Goal: Task Accomplishment & Management: Manage account settings

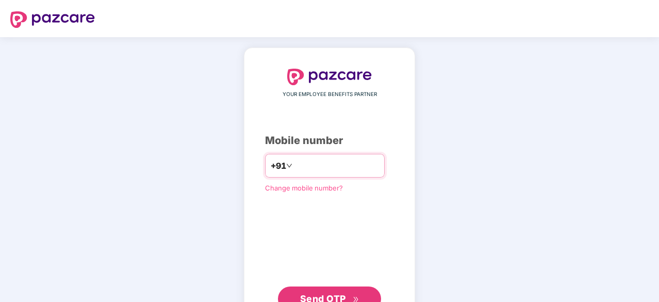
drag, startPoint x: 0, startPoint y: 0, endPoint x: 309, endPoint y: 168, distance: 351.7
click at [309, 168] on input "number" at bounding box center [337, 165] width 85 height 17
type input "**********"
click at [333, 292] on span "Send OTP" at bounding box center [323, 297] width 46 height 11
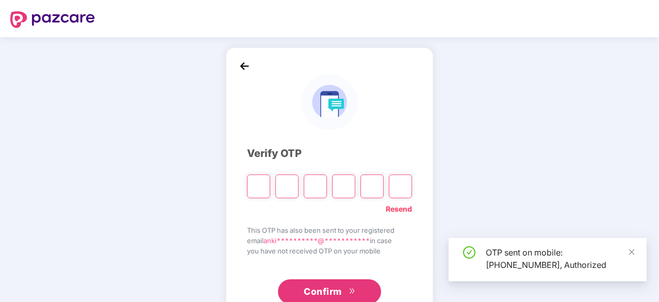
type input "*"
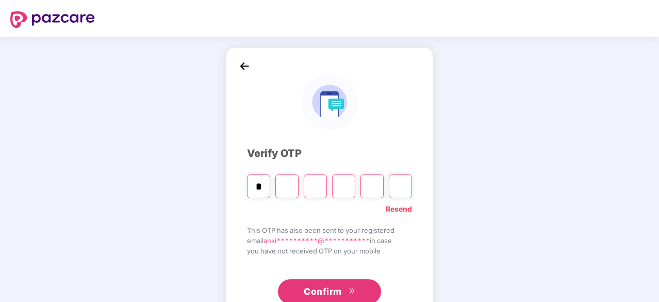
type input "*"
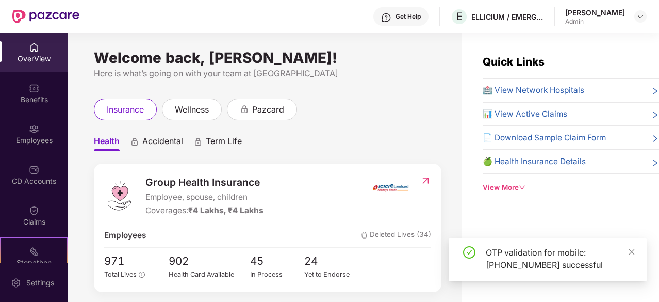
click at [22, 135] on div "Employees" at bounding box center [34, 140] width 68 height 10
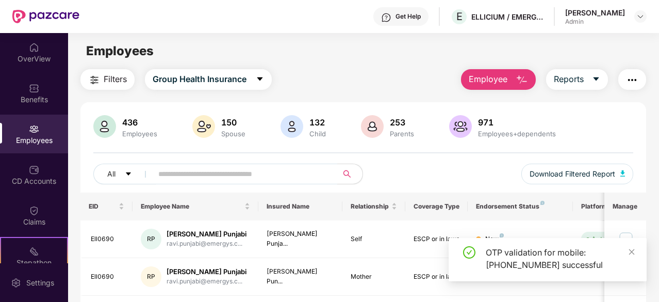
click at [207, 184] on div "All Download Filtered Report" at bounding box center [363, 178] width 540 height 29
click at [201, 175] on input "text" at bounding box center [241, 173] width 166 height 15
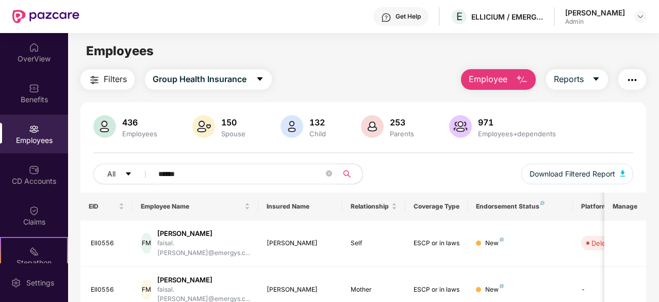
click at [202, 178] on input "******" at bounding box center [241, 173] width 166 height 15
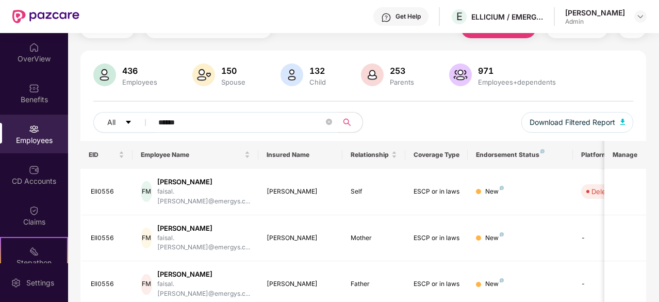
click at [217, 121] on input "******" at bounding box center [241, 122] width 166 height 15
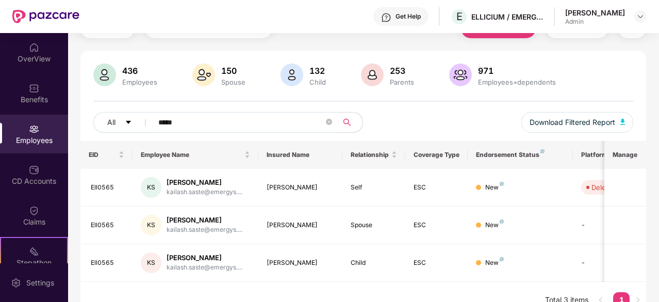
click at [196, 119] on input "*****" at bounding box center [241, 122] width 166 height 15
type input "*"
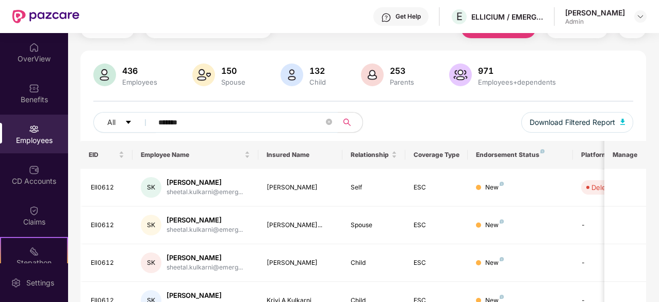
click at [201, 116] on input "*******" at bounding box center [241, 122] width 166 height 15
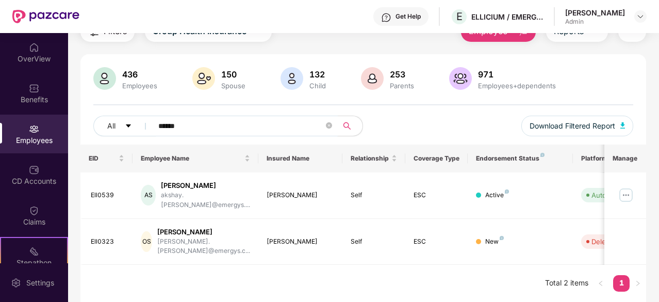
scroll to position [33, 0]
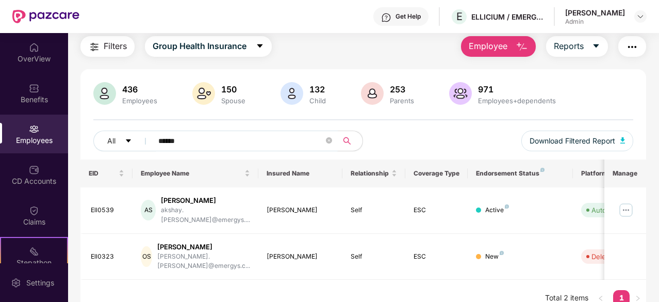
click at [213, 133] on input "******" at bounding box center [241, 140] width 166 height 15
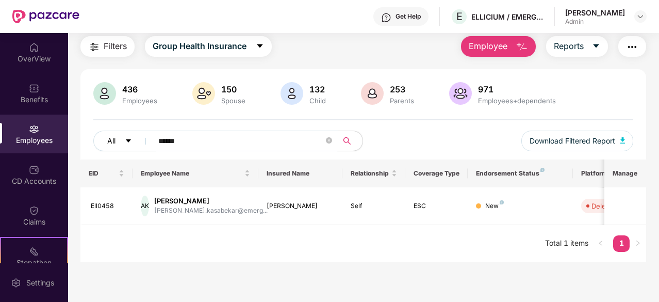
drag, startPoint x: 198, startPoint y: 138, endPoint x: 133, endPoint y: 138, distance: 64.5
click at [133, 138] on div "All ******" at bounding box center [228, 141] width 270 height 21
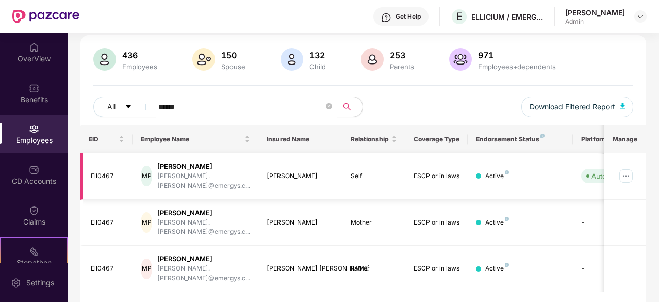
scroll to position [67, 0]
type input "******"
drag, startPoint x: 117, startPoint y: 170, endPoint x: 85, endPoint y: 170, distance: 31.5
click at [85, 170] on td "Ell0467" at bounding box center [106, 176] width 53 height 46
copy div "Ell0467"
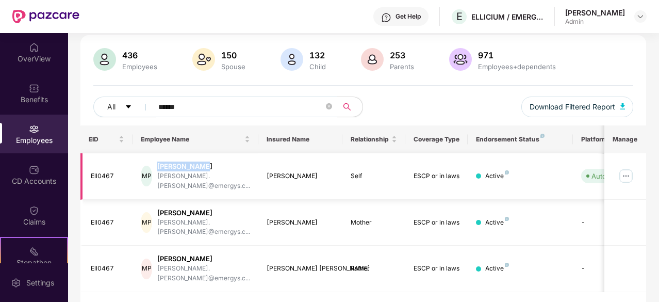
drag, startPoint x: 217, startPoint y: 164, endPoint x: 169, endPoint y: 163, distance: 47.5
click at [169, 163] on div "[PERSON_NAME]" at bounding box center [203, 167] width 93 height 10
copy div "[PERSON_NAME]"
click at [625, 171] on img at bounding box center [626, 176] width 17 height 17
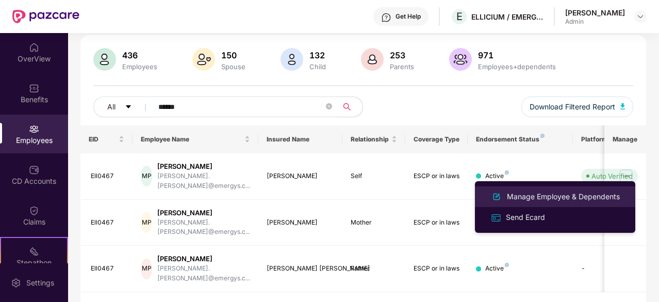
click at [576, 188] on li "Manage Employee & Dependents" at bounding box center [555, 196] width 160 height 21
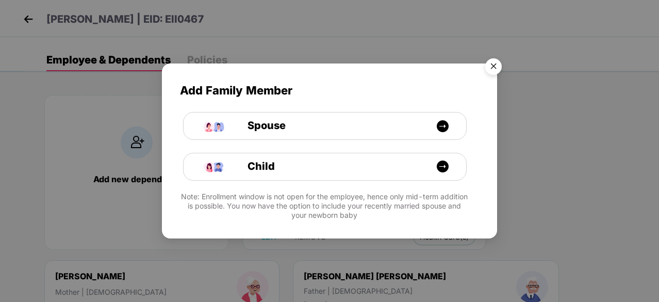
click at [503, 65] on img "Close" at bounding box center [493, 68] width 29 height 29
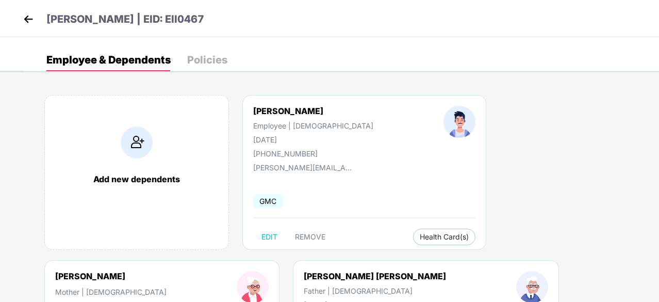
drag, startPoint x: 303, startPoint y: 136, endPoint x: 251, endPoint y: 139, distance: 52.7
click at [251, 139] on div "[PERSON_NAME] Employee | [DEMOGRAPHIC_DATA] [DATE] [PHONE_NUMBER]" at bounding box center [313, 132] width 190 height 52
copy div "[DATE]"
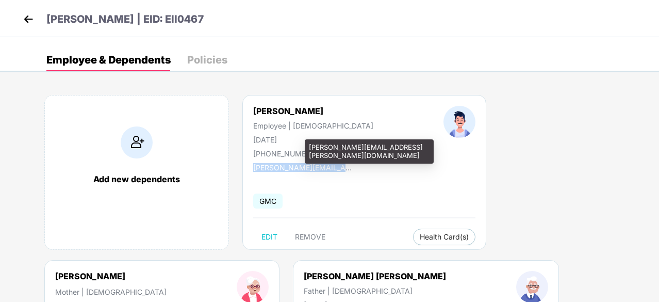
drag, startPoint x: 352, startPoint y: 170, endPoint x: 254, endPoint y: 166, distance: 97.6
click at [254, 166] on div "[PERSON_NAME][EMAIL_ADDRESS][PERSON_NAME][DOMAIN_NAME]" at bounding box center [304, 167] width 103 height 9
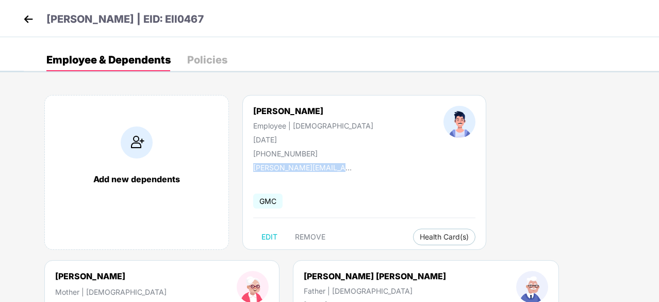
copy div "[PERSON_NAME][EMAIL_ADDRESS][PERSON_NAME][DOMAIN_NAME]"
drag, startPoint x: 317, startPoint y: 155, endPoint x: 265, endPoint y: 155, distance: 52.1
click at [265, 155] on div "[PERSON_NAME] Employee | [DEMOGRAPHIC_DATA] [DATE] [PHONE_NUMBER]" at bounding box center [313, 132] width 190 height 52
copy div "8425834433"
click at [29, 18] on img at bounding box center [28, 18] width 15 height 15
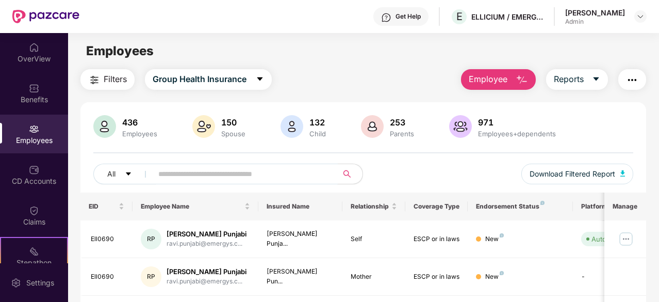
click at [165, 176] on input "text" at bounding box center [241, 173] width 166 height 15
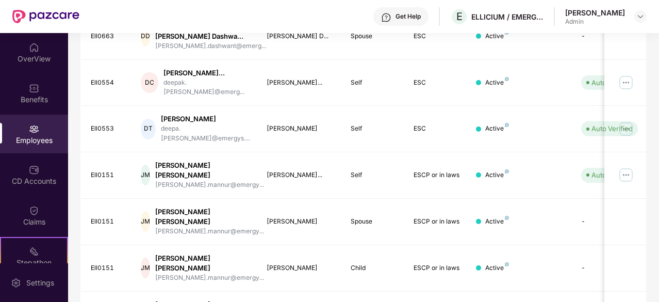
scroll to position [258, 0]
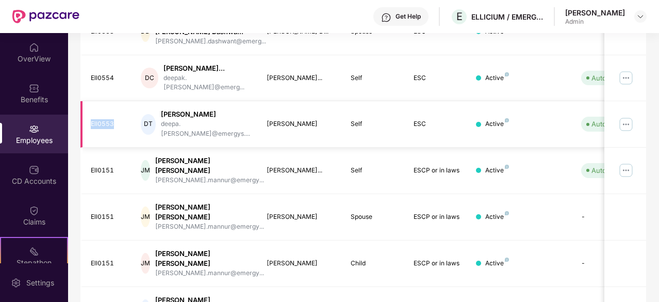
drag, startPoint x: 124, startPoint y: 118, endPoint x: 87, endPoint y: 118, distance: 37.2
click at [87, 118] on td "Ell0553" at bounding box center [106, 124] width 53 height 46
copy div "Ell0553"
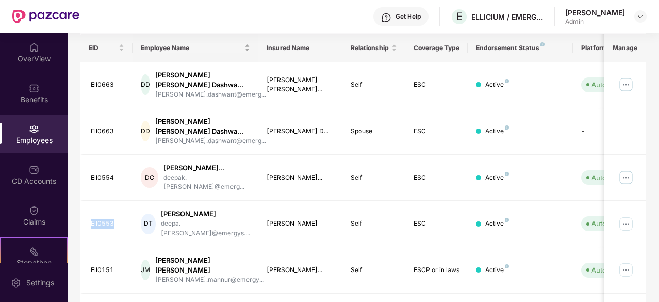
scroll to position [52, 0]
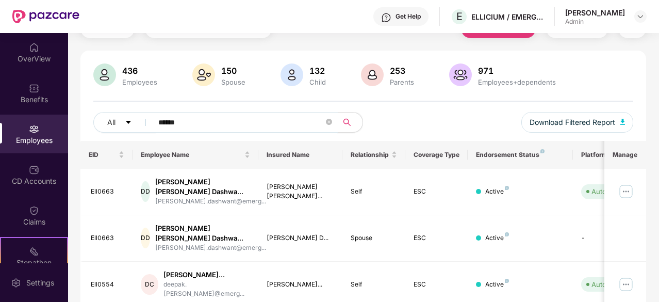
click at [186, 117] on input "*****" at bounding box center [241, 122] width 166 height 15
click at [107, 121] on span "All" at bounding box center [111, 122] width 8 height 11
click at [189, 118] on input "*****" at bounding box center [241, 122] width 166 height 15
drag, startPoint x: 189, startPoint y: 118, endPoint x: 150, endPoint y: 118, distance: 39.2
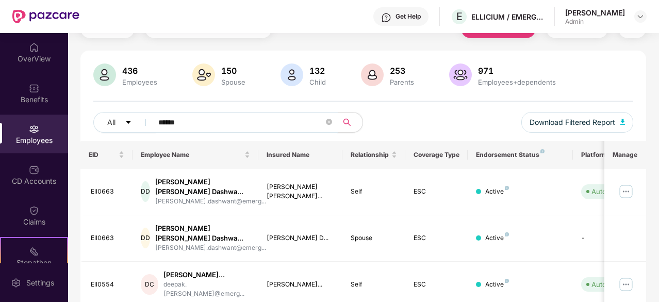
click at [150, 118] on span "*****" at bounding box center [242, 122] width 192 height 21
paste input "**"
type input "*******"
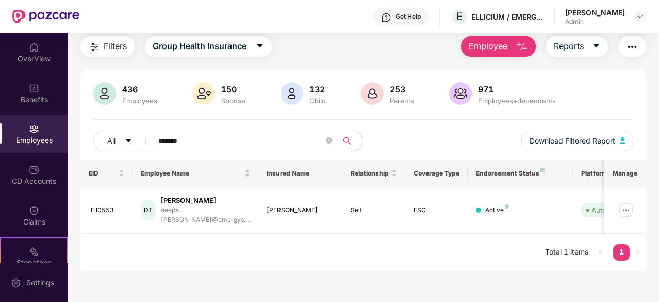
scroll to position [33, 0]
drag, startPoint x: 220, startPoint y: 200, endPoint x: 167, endPoint y: 200, distance: 52.6
click at [167, 200] on div "[PERSON_NAME]" at bounding box center [205, 201] width 89 height 10
copy div "[PERSON_NAME]"
drag, startPoint x: 116, startPoint y: 206, endPoint x: 88, endPoint y: 206, distance: 28.4
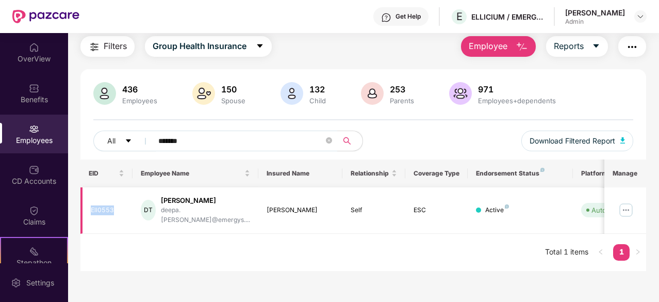
click at [88, 206] on td "Ell0553" at bounding box center [106, 210] width 53 height 46
copy div "Ell0553"
click at [631, 205] on img at bounding box center [626, 210] width 17 height 17
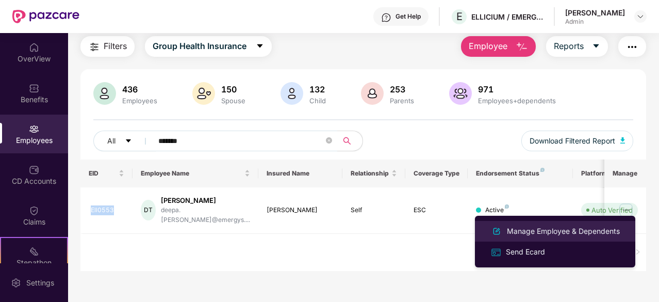
click at [581, 231] on div "Manage Employee & Dependents" at bounding box center [563, 230] width 117 height 11
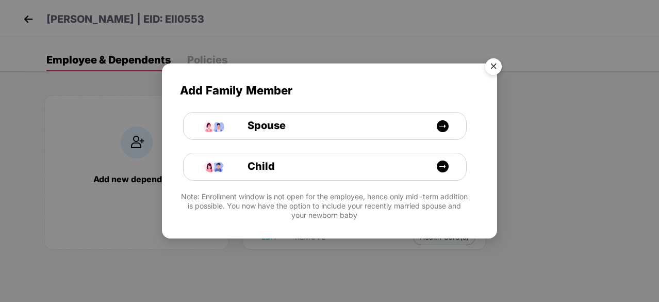
click at [491, 62] on img "Close" at bounding box center [493, 68] width 29 height 29
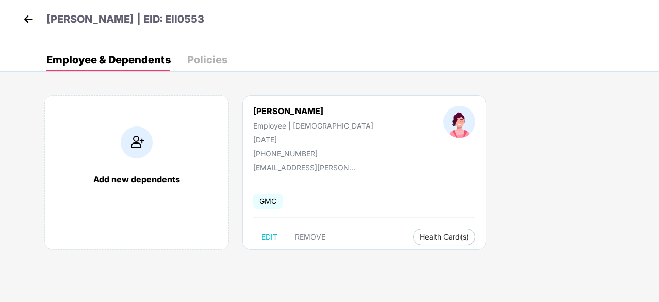
drag, startPoint x: 296, startPoint y: 138, endPoint x: 252, endPoint y: 141, distance: 43.9
click at [252, 141] on div "[PERSON_NAME] Employee | [DEMOGRAPHIC_DATA] [DATE] [PHONE_NUMBER]" at bounding box center [313, 132] width 190 height 52
copy div "[DATE]"
drag, startPoint x: 360, startPoint y: 168, endPoint x: 252, endPoint y: 165, distance: 107.9
click at [252, 165] on div "[PERSON_NAME] Employee | [DEMOGRAPHIC_DATA] [DATE] [PHONE_NUMBER] [EMAIL_ADDRES…" at bounding box center [365, 172] width 244 height 155
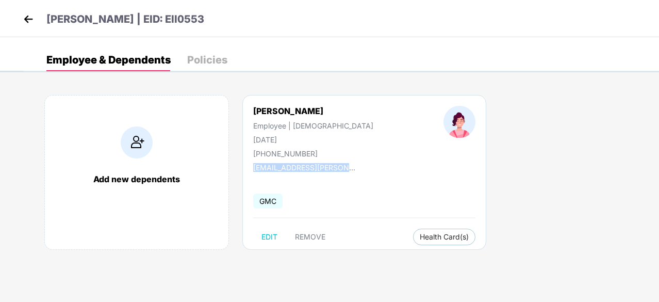
copy div "[EMAIL_ADDRESS][PERSON_NAME][DOMAIN_NAME]"
drag, startPoint x: 319, startPoint y: 150, endPoint x: 265, endPoint y: 155, distance: 54.9
click at [265, 155] on div "[PERSON_NAME] Employee | [DEMOGRAPHIC_DATA] [DATE] [PHONE_NUMBER]" at bounding box center [313, 132] width 190 height 52
click at [24, 24] on img at bounding box center [28, 18] width 15 height 15
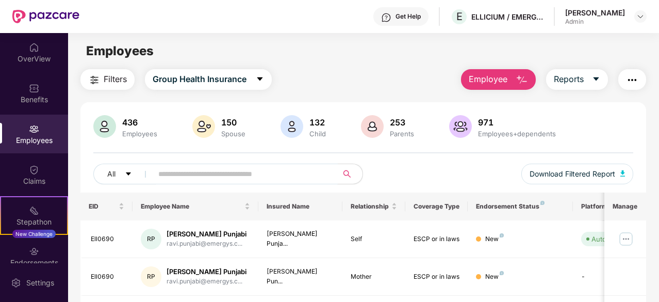
click at [180, 181] on span at bounding box center [242, 174] width 192 height 21
paste input "**********"
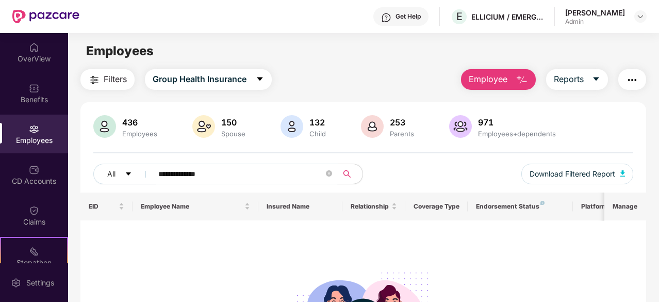
click at [198, 172] on input "**********" at bounding box center [241, 173] width 166 height 15
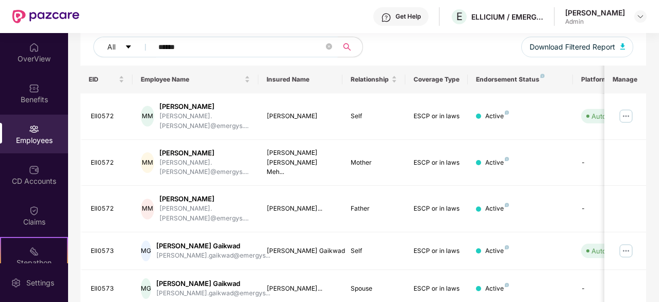
scroll to position [179, 0]
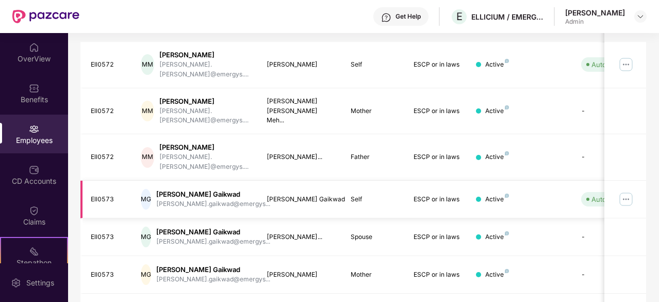
type input "******"
click at [626, 191] on img at bounding box center [626, 199] width 17 height 17
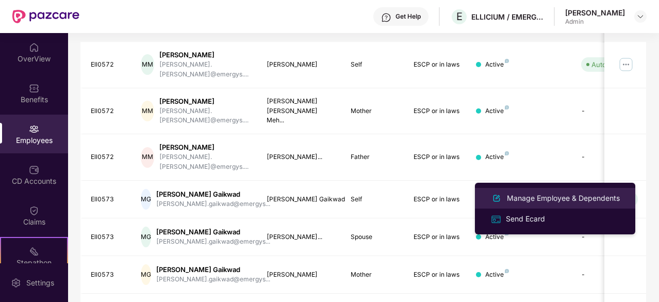
click at [606, 198] on div "Manage Employee & Dependents" at bounding box center [563, 197] width 117 height 11
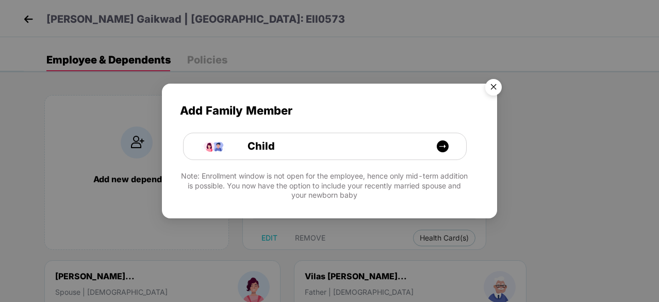
click at [494, 84] on img "Close" at bounding box center [493, 88] width 29 height 29
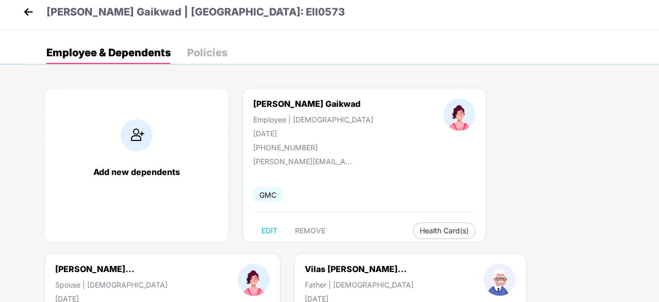
scroll to position [52, 0]
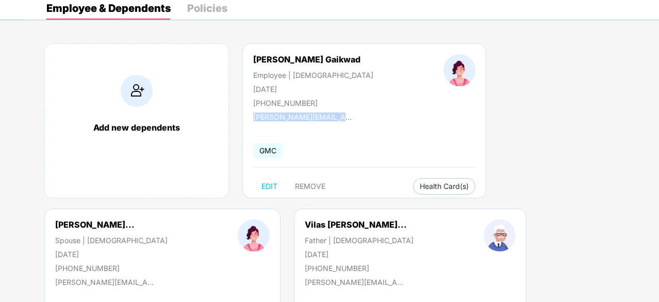
drag, startPoint x: 251, startPoint y: 116, endPoint x: 343, endPoint y: 123, distance: 92.6
click at [343, 123] on div "[PERSON_NAME] Gaikwad Employee | [DEMOGRAPHIC_DATA] [DATE] [PHONE_NUMBER] [PERS…" at bounding box center [365, 120] width 244 height 155
drag, startPoint x: 302, startPoint y: 88, endPoint x: 246, endPoint y: 89, distance: 55.7
click at [246, 89] on div "[PERSON_NAME] Gaikwad Employee | [DEMOGRAPHIC_DATA] [DATE] [PHONE_NUMBER]" at bounding box center [313, 80] width 190 height 53
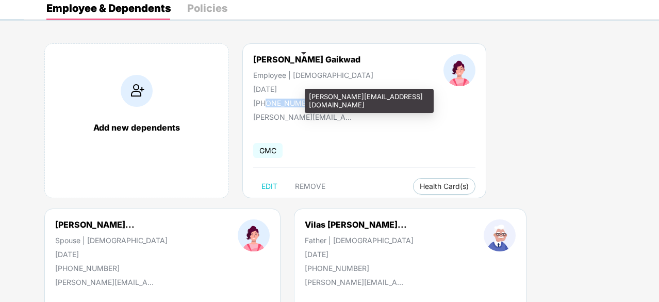
drag, startPoint x: 311, startPoint y: 100, endPoint x: 265, endPoint y: 107, distance: 46.4
click at [265, 107] on div "[PERSON_NAME] Gaikwad Employee | [DEMOGRAPHIC_DATA] [DATE] [PHONE_NUMBER] [PERS…" at bounding box center [365, 120] width 244 height 155
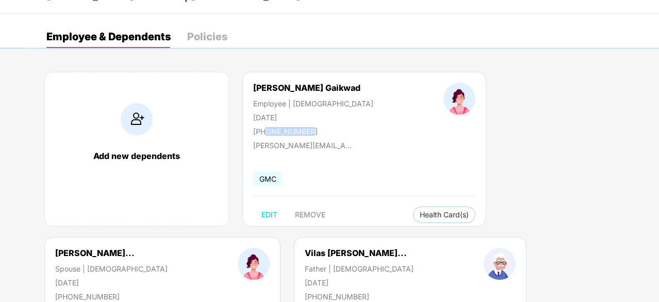
scroll to position [0, 0]
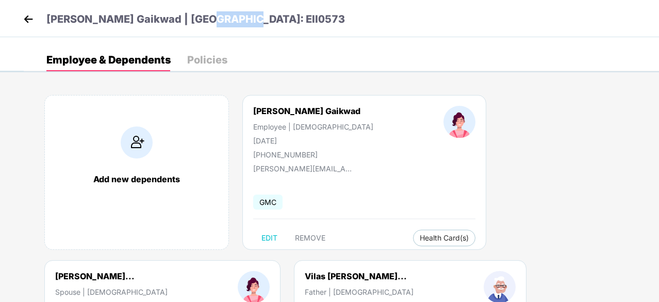
drag, startPoint x: 192, startPoint y: 19, endPoint x: 227, endPoint y: 21, distance: 34.1
click at [227, 21] on p "[PERSON_NAME] Gaikwad | [GEOGRAPHIC_DATA]: Ell0573" at bounding box center [195, 19] width 299 height 16
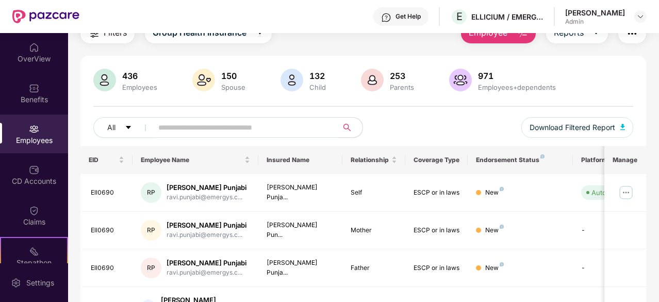
scroll to position [103, 0]
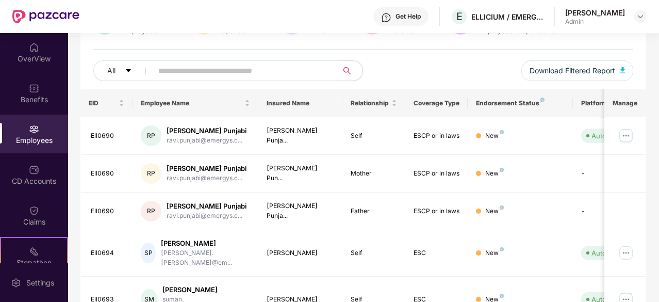
click at [201, 74] on input "text" at bounding box center [241, 70] width 166 height 15
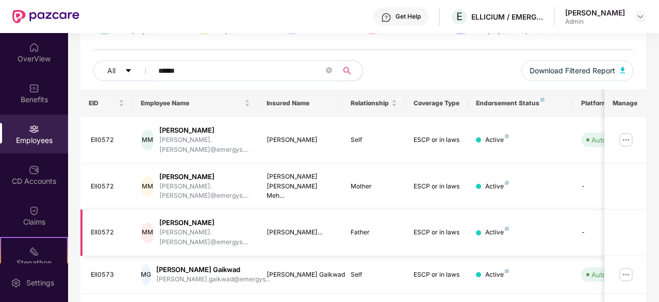
scroll to position [206, 0]
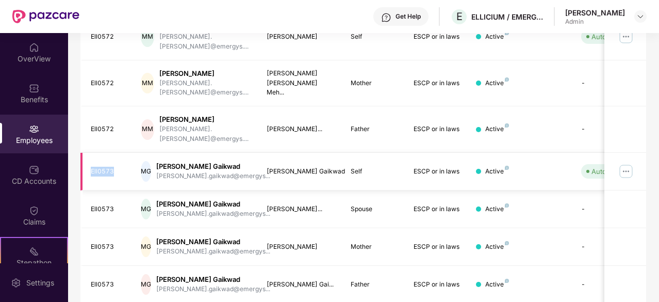
drag, startPoint x: 116, startPoint y: 147, endPoint x: 90, endPoint y: 147, distance: 25.8
click at [90, 153] on td "Ell0573" at bounding box center [106, 172] width 53 height 38
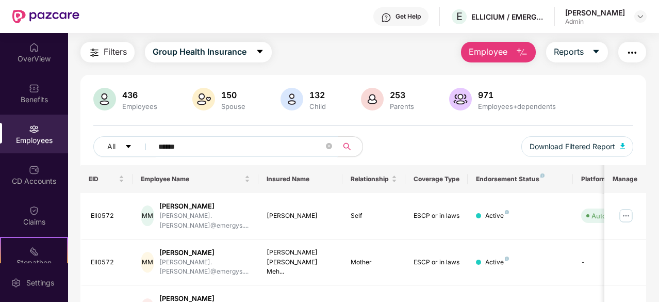
scroll to position [103, 0]
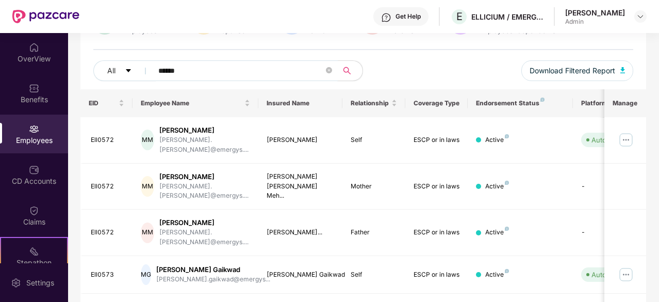
click at [201, 67] on input "******" at bounding box center [241, 70] width 166 height 15
paste input "**********"
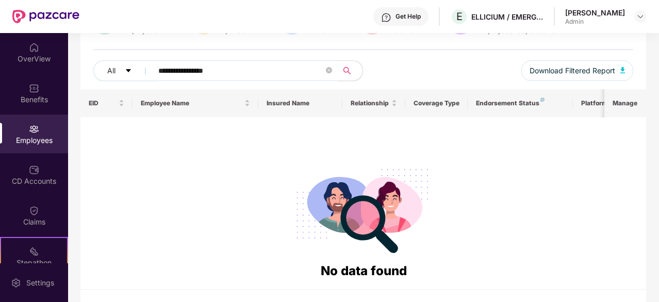
drag, startPoint x: 197, startPoint y: 72, endPoint x: 172, endPoint y: 72, distance: 24.3
click at [172, 72] on input "**********" at bounding box center [241, 70] width 166 height 15
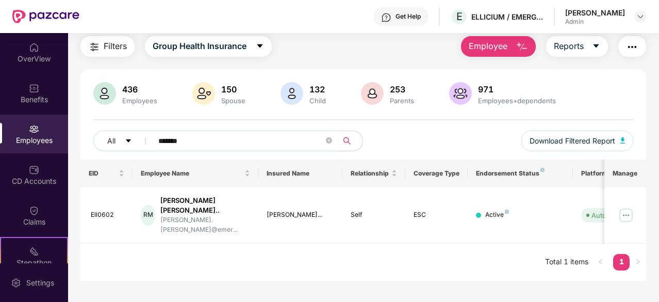
scroll to position [33, 0]
type input "*******"
drag, startPoint x: 115, startPoint y: 210, endPoint x: 92, endPoint y: 210, distance: 23.2
click at [92, 210] on div "Ell0602" at bounding box center [108, 215] width 34 height 10
click at [625, 207] on img at bounding box center [626, 215] width 17 height 17
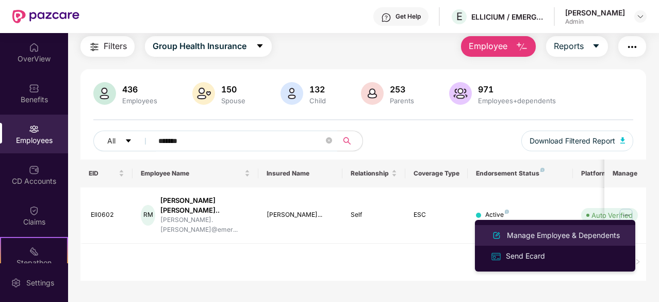
click at [547, 234] on div "Manage Employee & Dependents" at bounding box center [563, 235] width 117 height 11
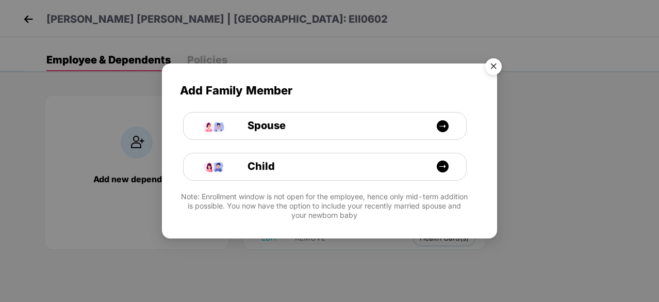
click at [494, 63] on img "Close" at bounding box center [493, 68] width 29 height 29
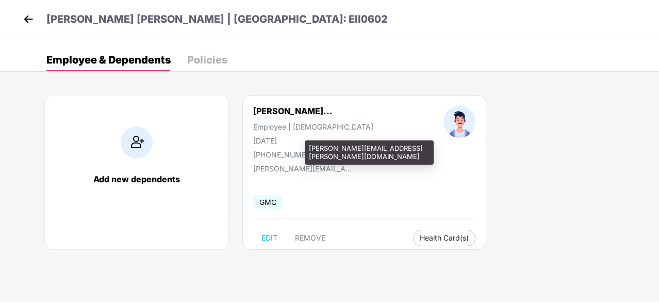
click at [255, 170] on div "[PERSON_NAME][EMAIL_ADDRESS][PERSON_NAME][DOMAIN_NAME]" at bounding box center [304, 168] width 103 height 9
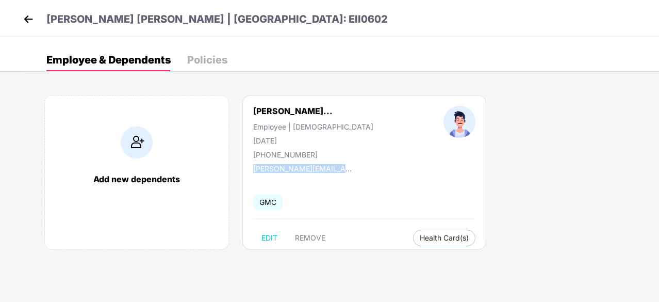
drag, startPoint x: 254, startPoint y: 169, endPoint x: 360, endPoint y: 165, distance: 105.8
click at [360, 165] on div "[PERSON_NAME]... Employee | [DEMOGRAPHIC_DATA] [DATE] [PHONE_NUMBER] [PERSON_NA…" at bounding box center [365, 172] width 244 height 155
drag, startPoint x: 320, startPoint y: 151, endPoint x: 265, endPoint y: 152, distance: 55.2
click at [265, 152] on div "[PHONE_NUMBER]" at bounding box center [313, 154] width 120 height 9
drag, startPoint x: 305, startPoint y: 144, endPoint x: 250, endPoint y: 144, distance: 55.7
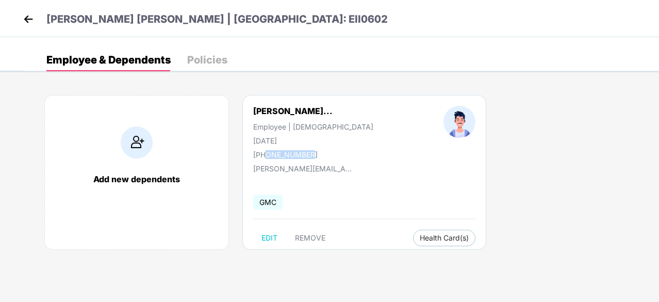
click at [250, 144] on div "[PERSON_NAME]... Employee | [DEMOGRAPHIC_DATA] [DATE] [PHONE_NUMBER]" at bounding box center [313, 132] width 190 height 53
click at [32, 20] on img at bounding box center [28, 18] width 15 height 15
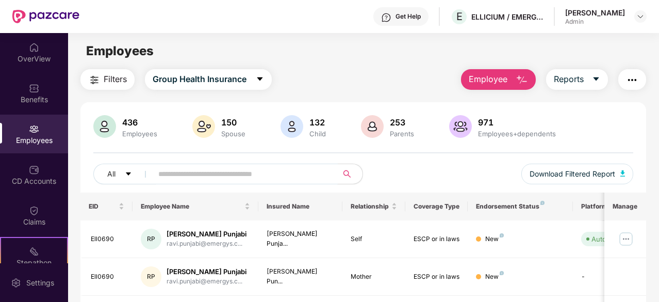
click at [178, 173] on input "text" at bounding box center [241, 173] width 166 height 15
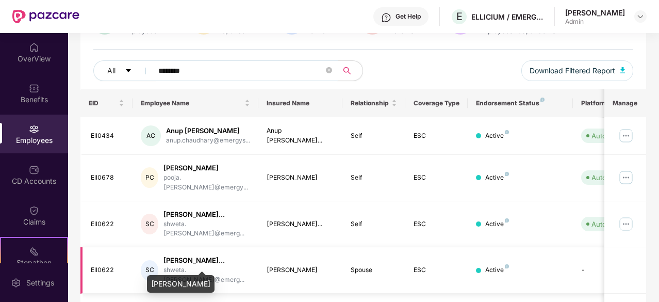
scroll to position [155, 0]
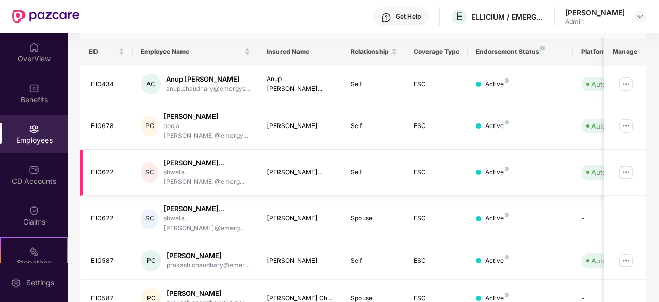
type input "********"
click at [618, 163] on td at bounding box center [626, 173] width 42 height 46
click at [629, 164] on img at bounding box center [626, 172] width 17 height 17
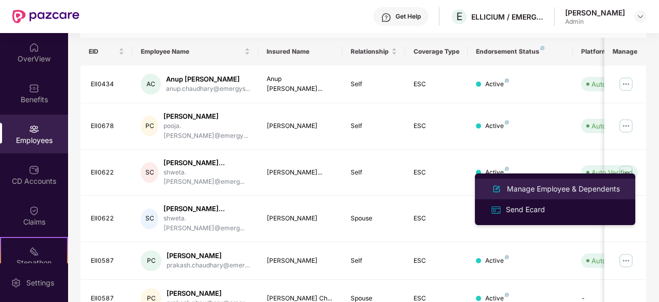
click at [554, 190] on div "Manage Employee & Dependents" at bounding box center [563, 188] width 117 height 11
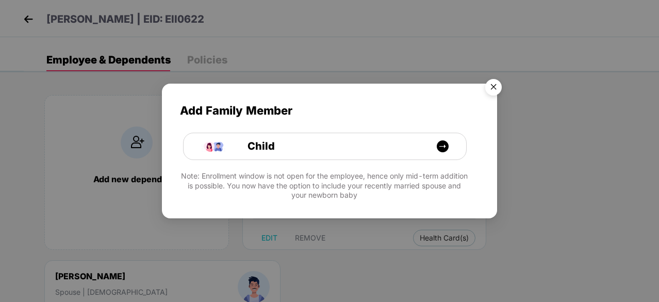
click at [488, 82] on img "Close" at bounding box center [493, 88] width 29 height 29
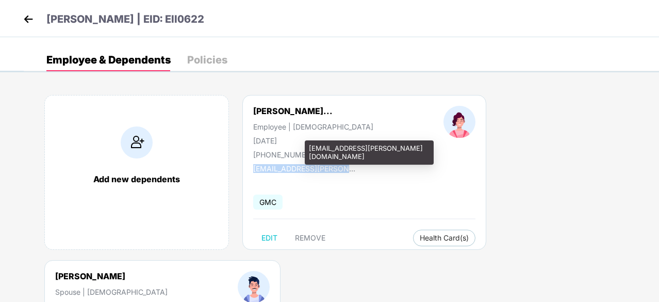
drag, startPoint x: 252, startPoint y: 167, endPoint x: 345, endPoint y: 166, distance: 92.9
click at [345, 166] on div "[PERSON_NAME]... Employee | [DEMOGRAPHIC_DATA] [DATE] [PHONE_NUMBER] [EMAIL_ADD…" at bounding box center [365, 172] width 244 height 155
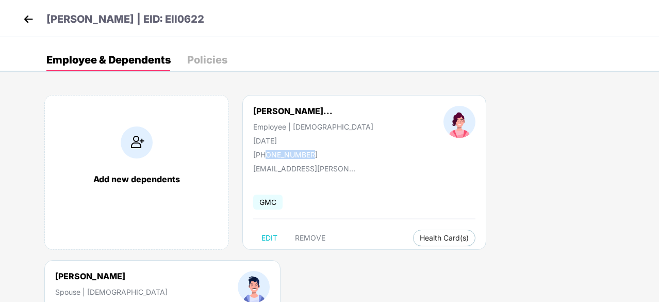
drag, startPoint x: 312, startPoint y: 148, endPoint x: 265, endPoint y: 152, distance: 47.1
click at [265, 152] on div "[PERSON_NAME]... Employee | [DEMOGRAPHIC_DATA] [DATE] [PHONE_NUMBER]" at bounding box center [313, 132] width 190 height 53
click at [273, 142] on div "[DATE]" at bounding box center [313, 140] width 120 height 9
drag, startPoint x: 253, startPoint y: 139, endPoint x: 303, endPoint y: 135, distance: 50.7
click at [303, 135] on div "[PERSON_NAME]... Employee | [DEMOGRAPHIC_DATA] [DATE] [PHONE_NUMBER]" at bounding box center [313, 132] width 190 height 53
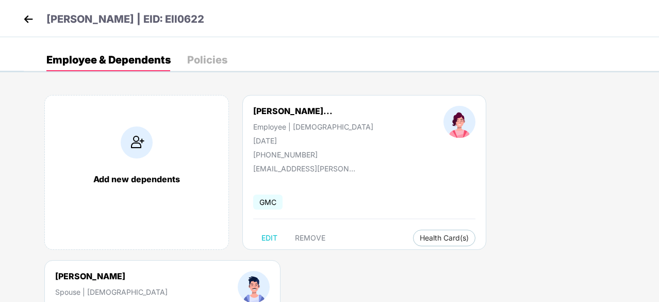
drag, startPoint x: 219, startPoint y: 18, endPoint x: 259, endPoint y: 20, distance: 40.3
click at [204, 20] on p "[PERSON_NAME] | EID: Ell0622" at bounding box center [125, 19] width 158 height 16
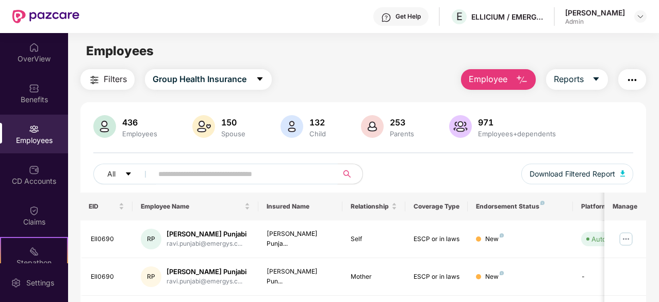
click at [186, 174] on input "text" at bounding box center [241, 173] width 166 height 15
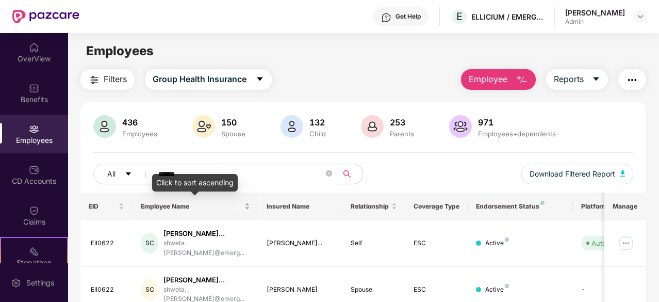
scroll to position [85, 0]
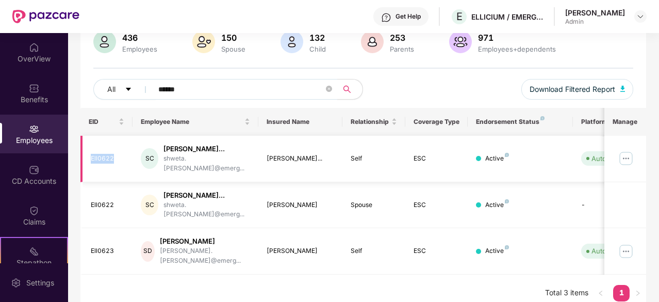
drag, startPoint x: 124, startPoint y: 155, endPoint x: 87, endPoint y: 154, distance: 36.7
click at [87, 154] on td "Ell0622" at bounding box center [106, 159] width 53 height 46
drag, startPoint x: 193, startPoint y: 87, endPoint x: 146, endPoint y: 92, distance: 47.8
click at [146, 92] on span "******" at bounding box center [242, 89] width 192 height 21
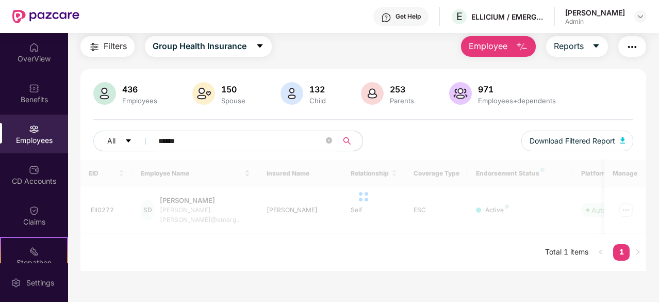
scroll to position [33, 0]
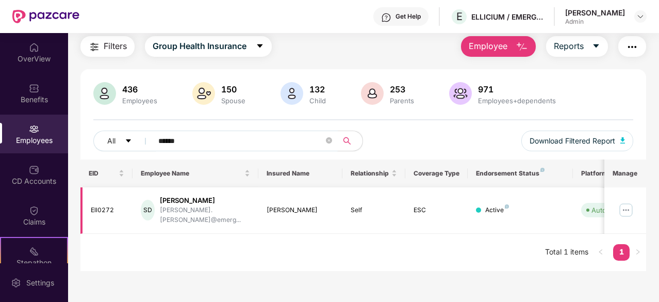
type input "******"
drag, startPoint x: 117, startPoint y: 207, endPoint x: 82, endPoint y: 206, distance: 34.6
click at [82, 206] on td "Ell0272" at bounding box center [106, 210] width 53 height 46
click at [630, 206] on img at bounding box center [626, 210] width 17 height 17
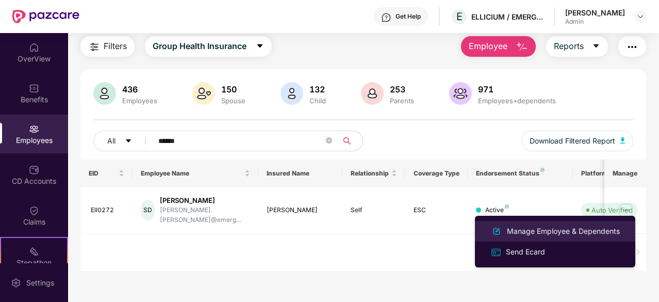
click at [594, 228] on div "Manage Employee & Dependents" at bounding box center [563, 230] width 117 height 11
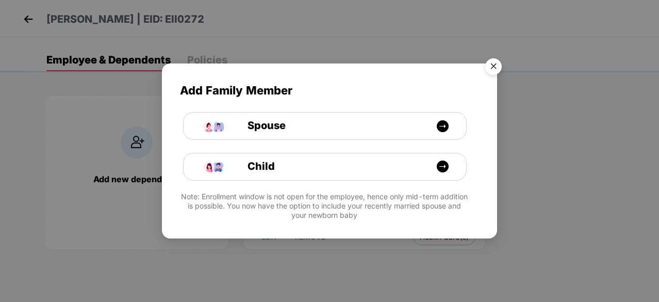
click at [498, 64] on img "Close" at bounding box center [493, 68] width 29 height 29
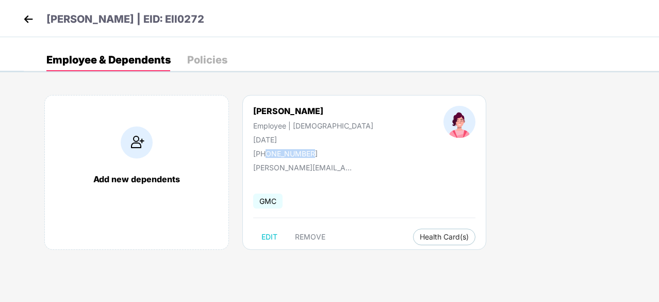
drag, startPoint x: 316, startPoint y: 147, endPoint x: 264, endPoint y: 153, distance: 52.0
click at [264, 153] on div "[PERSON_NAME] Employee | [DEMOGRAPHIC_DATA] [DATE] [PHONE_NUMBER]" at bounding box center [313, 132] width 190 height 52
drag, startPoint x: 301, startPoint y: 143, endPoint x: 254, endPoint y: 138, distance: 47.8
click at [254, 138] on div "[DATE]" at bounding box center [313, 139] width 120 height 9
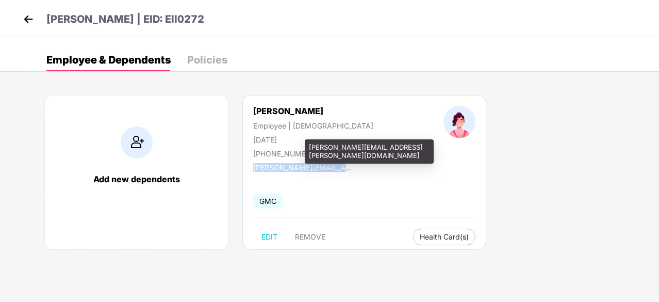
drag, startPoint x: 252, startPoint y: 170, endPoint x: 352, endPoint y: 166, distance: 100.2
click at [352, 166] on div "[PERSON_NAME] Employee | [DEMOGRAPHIC_DATA] [DATE] [PHONE_NUMBER] [PERSON_NAME]…" at bounding box center [365, 172] width 244 height 155
